Goal: Task Accomplishment & Management: Use online tool/utility

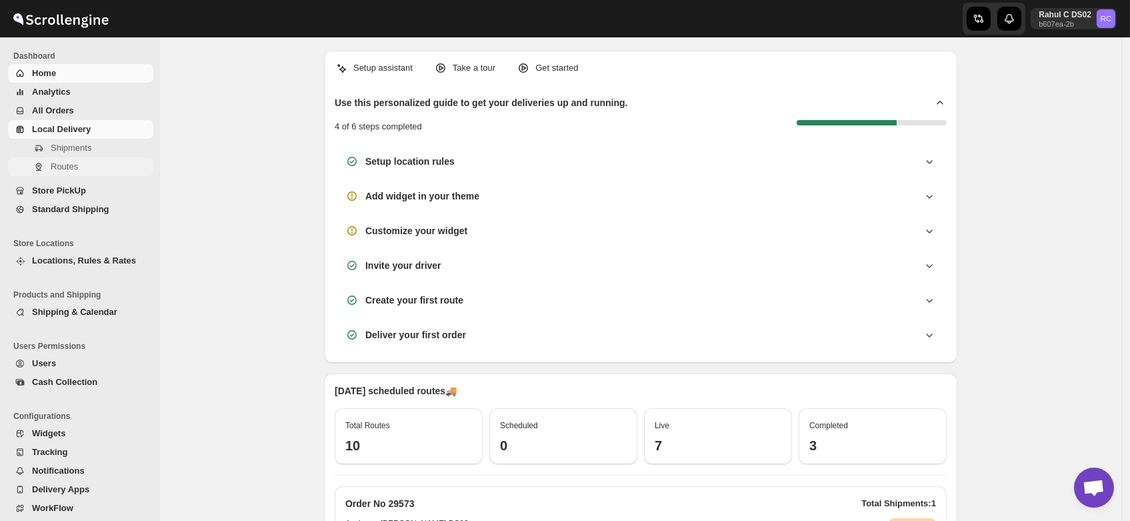
click at [57, 167] on span "Routes" at bounding box center [64, 166] width 27 height 10
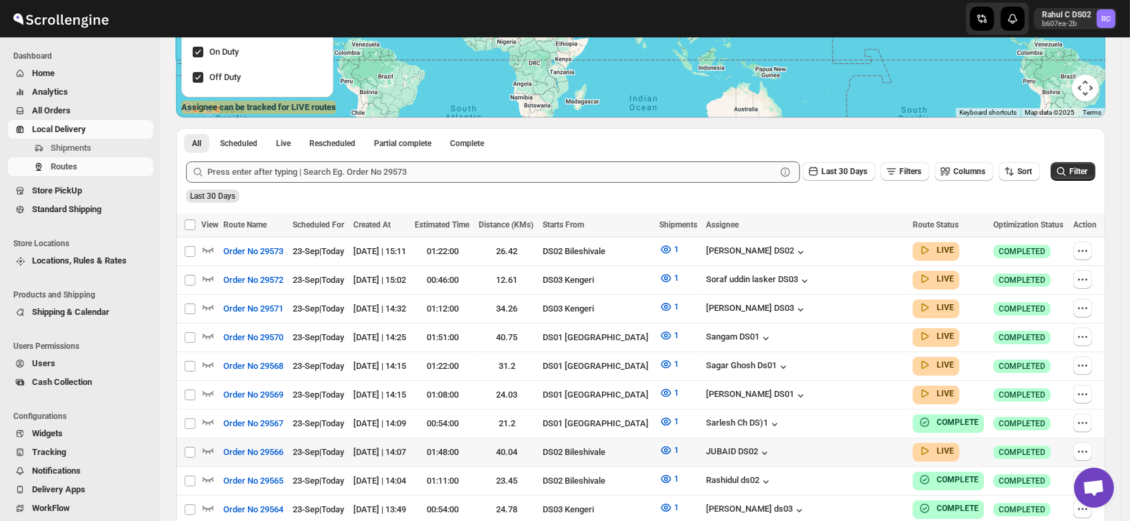
scroll to position [269, 0]
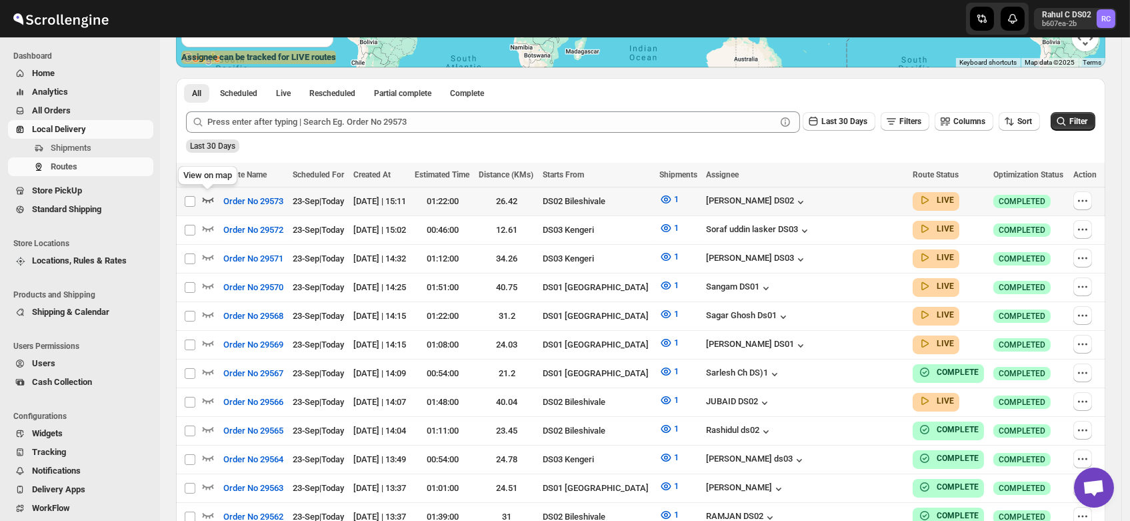
click at [207, 197] on icon "button" at bounding box center [207, 199] width 13 height 13
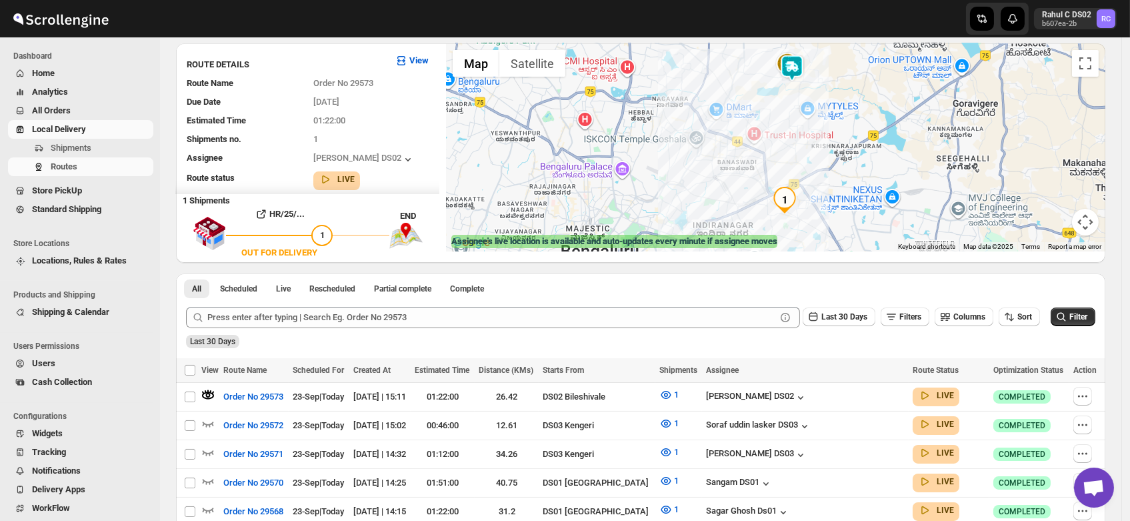
scroll to position [81, 0]
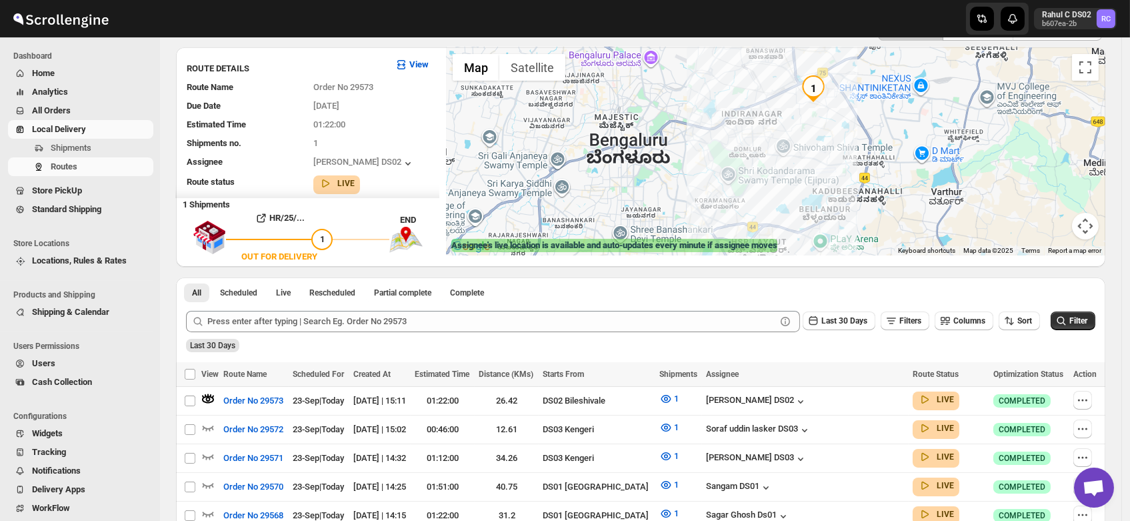
drag, startPoint x: 796, startPoint y: 190, endPoint x: 826, endPoint y: 70, distance: 123.7
click at [826, 70] on div "To navigate, press the arrow keys." at bounding box center [775, 151] width 659 height 208
click at [207, 424] on icon "button" at bounding box center [207, 427] width 13 height 13
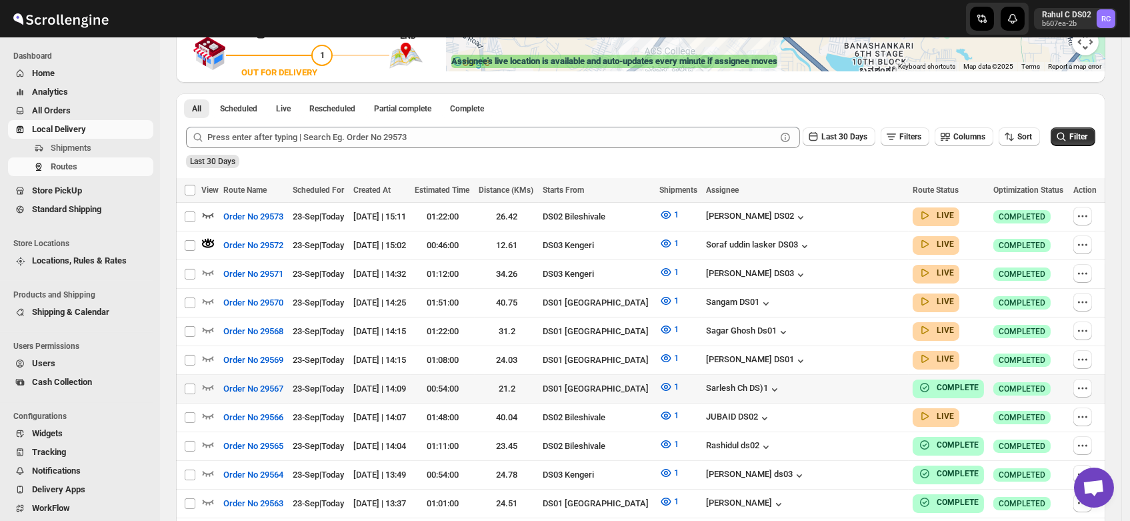
scroll to position [276, 0]
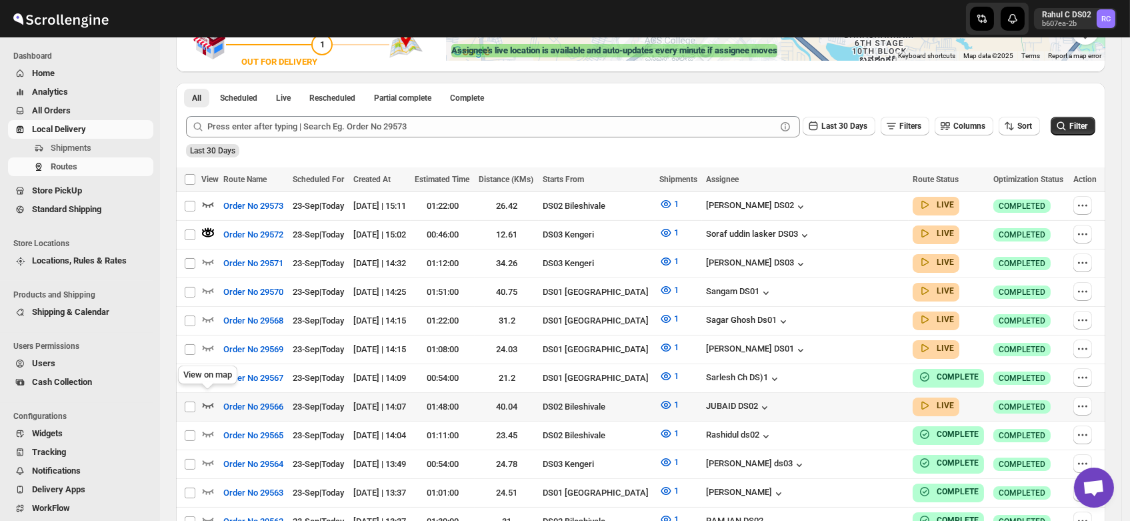
click at [207, 398] on icon "button" at bounding box center [207, 404] width 13 height 13
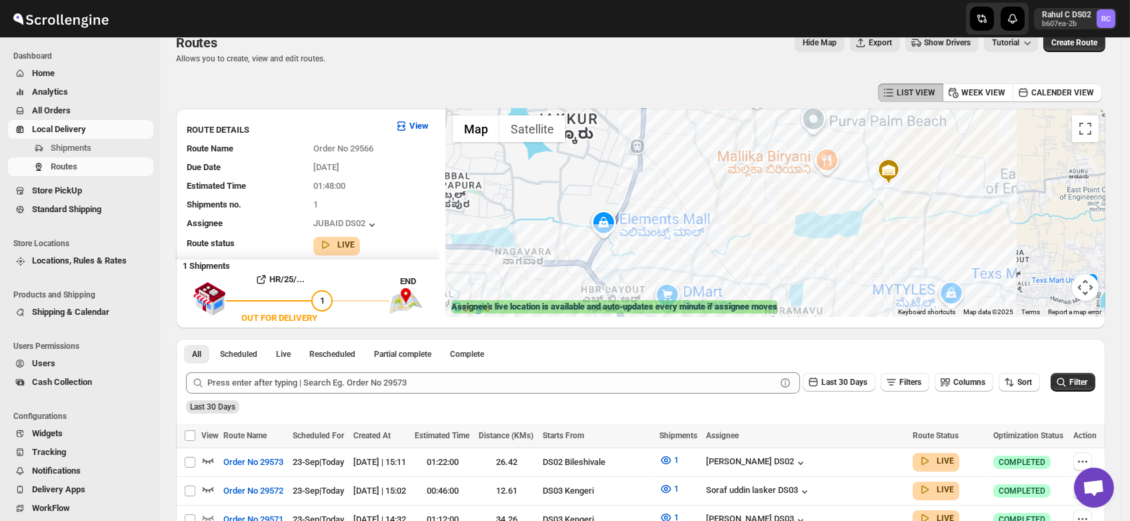
scroll to position [0, 0]
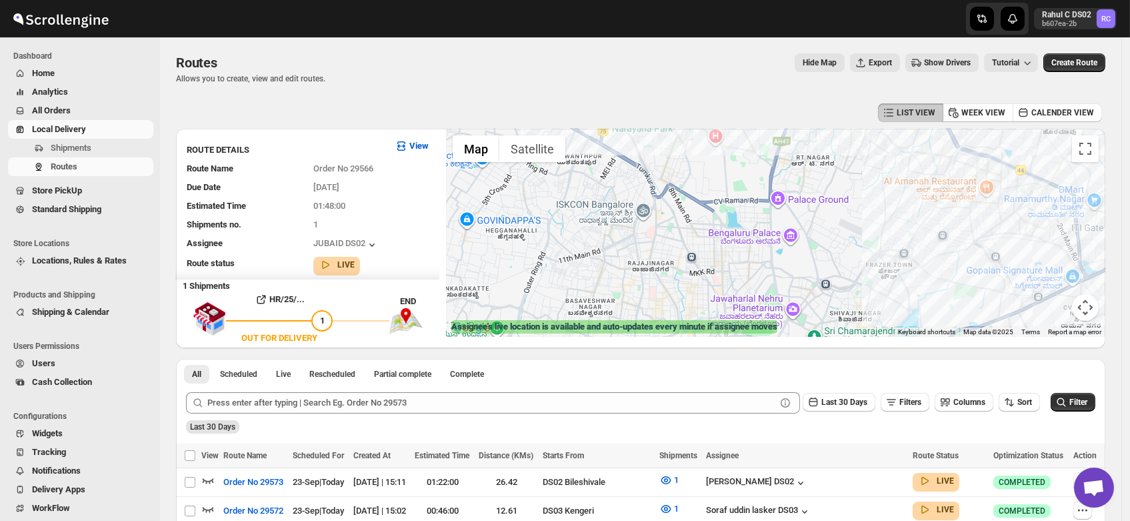
drag, startPoint x: 597, startPoint y: 261, endPoint x: 695, endPoint y: 131, distance: 162.8
click at [695, 131] on div at bounding box center [775, 233] width 659 height 208
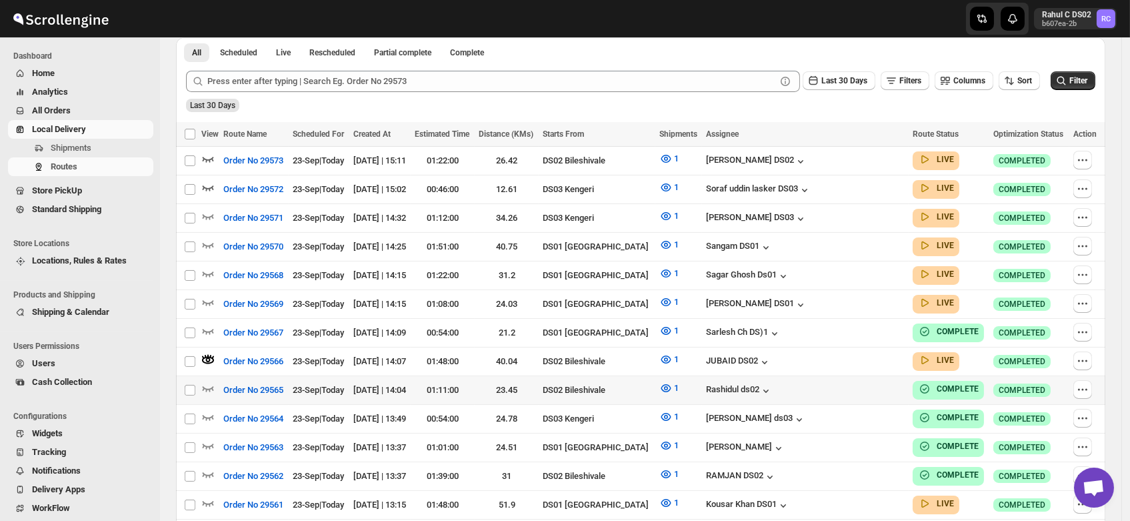
scroll to position [327, 0]
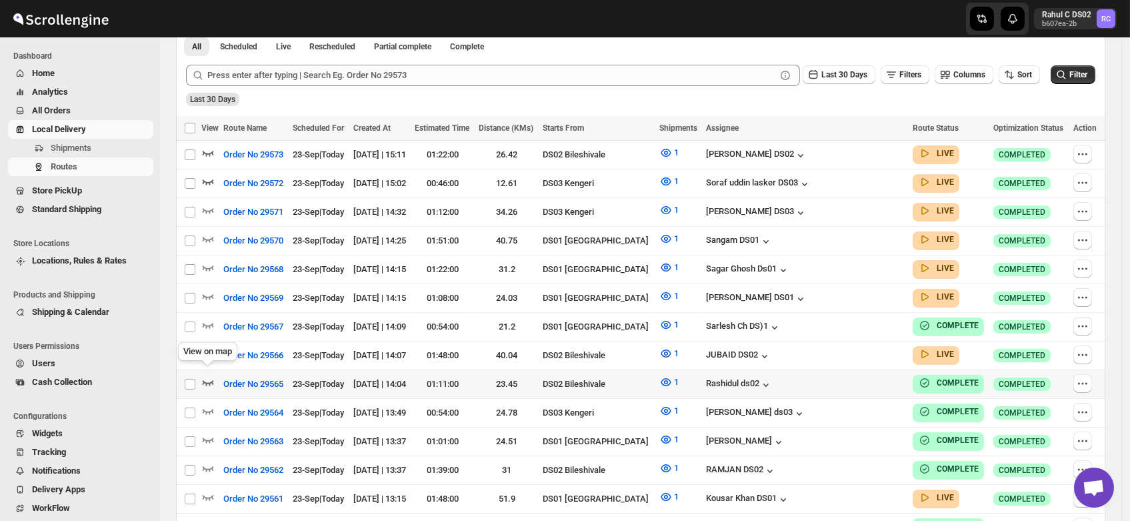
click at [206, 375] on icon "button" at bounding box center [207, 381] width 13 height 13
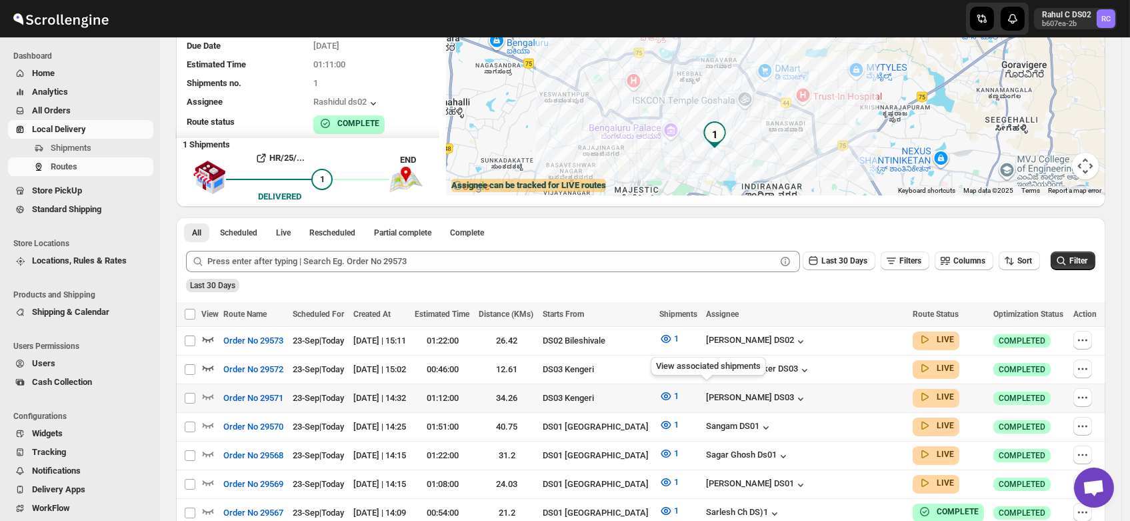
scroll to position [145, 0]
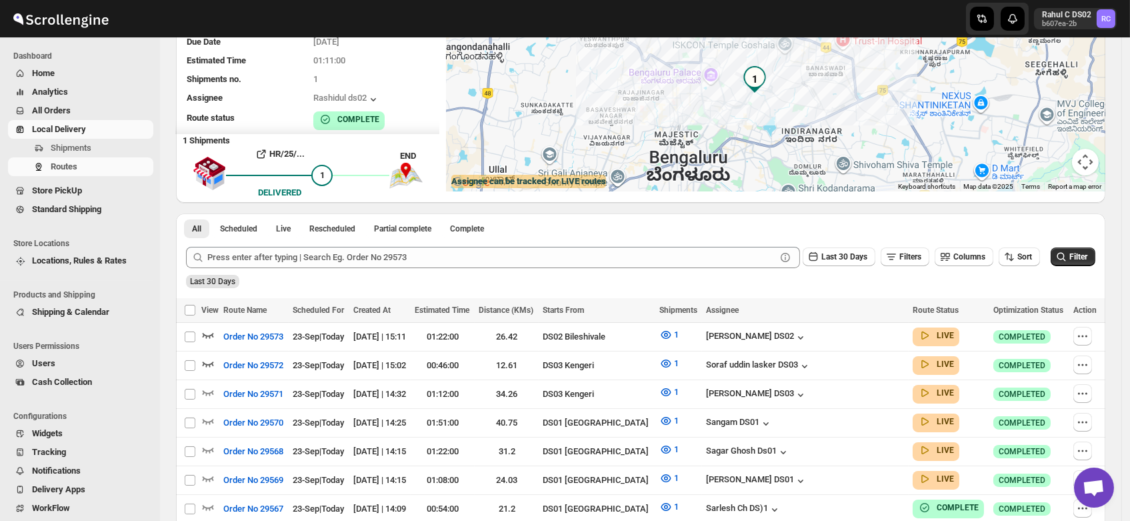
drag, startPoint x: 762, startPoint y: 160, endPoint x: 802, endPoint y: 107, distance: 67.1
click at [802, 107] on div at bounding box center [775, 87] width 659 height 208
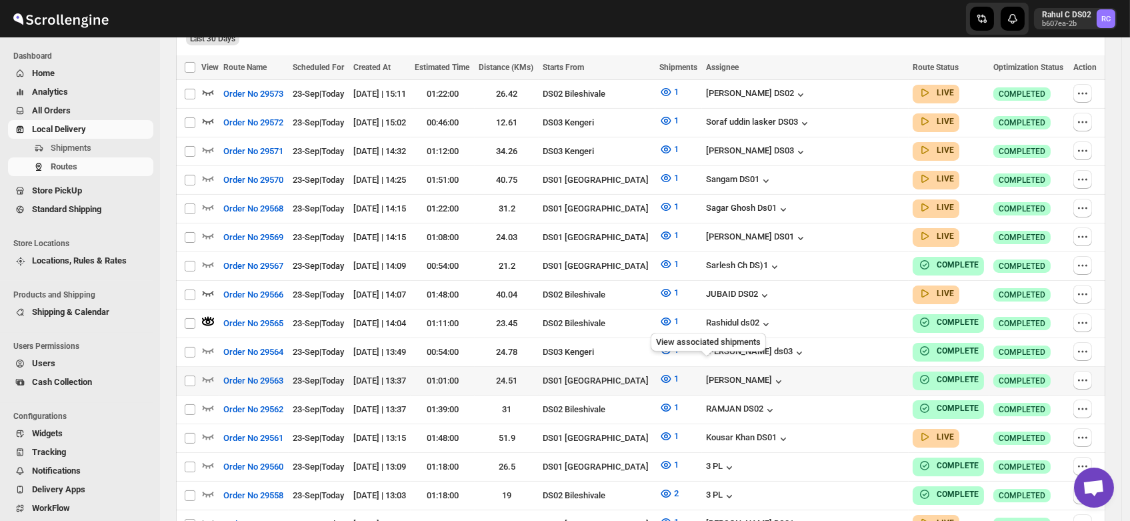
scroll to position [389, 0]
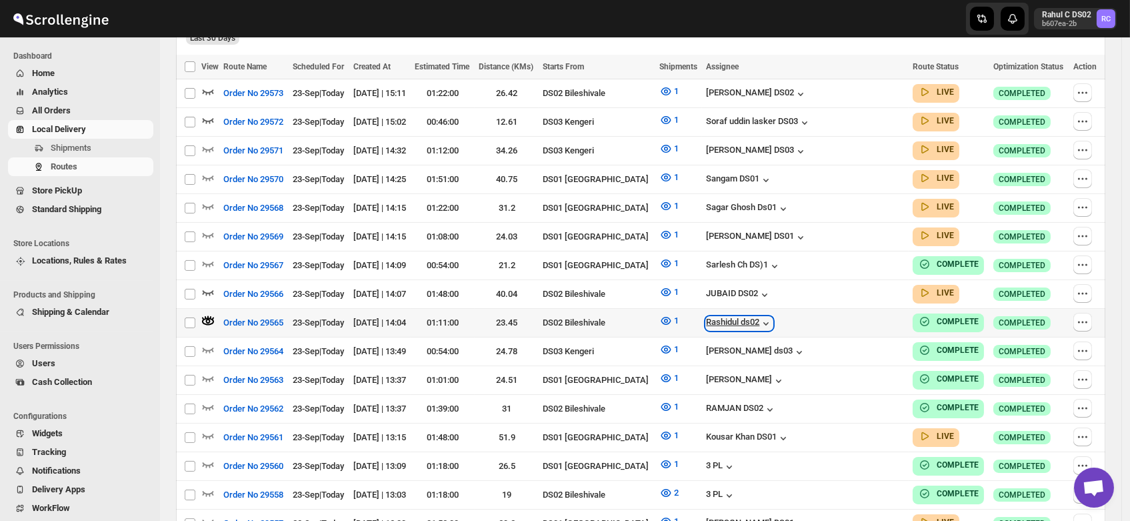
click at [772, 317] on icon "button" at bounding box center [765, 323] width 13 height 13
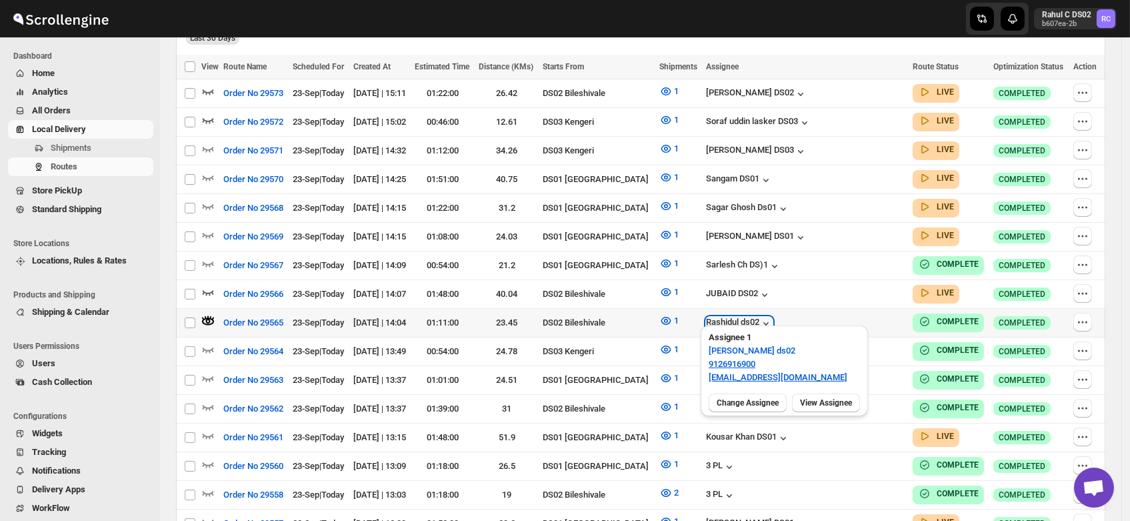
click at [772, 317] on icon "button" at bounding box center [765, 323] width 13 height 13
